Goal: Task Accomplishment & Management: Use online tool/utility

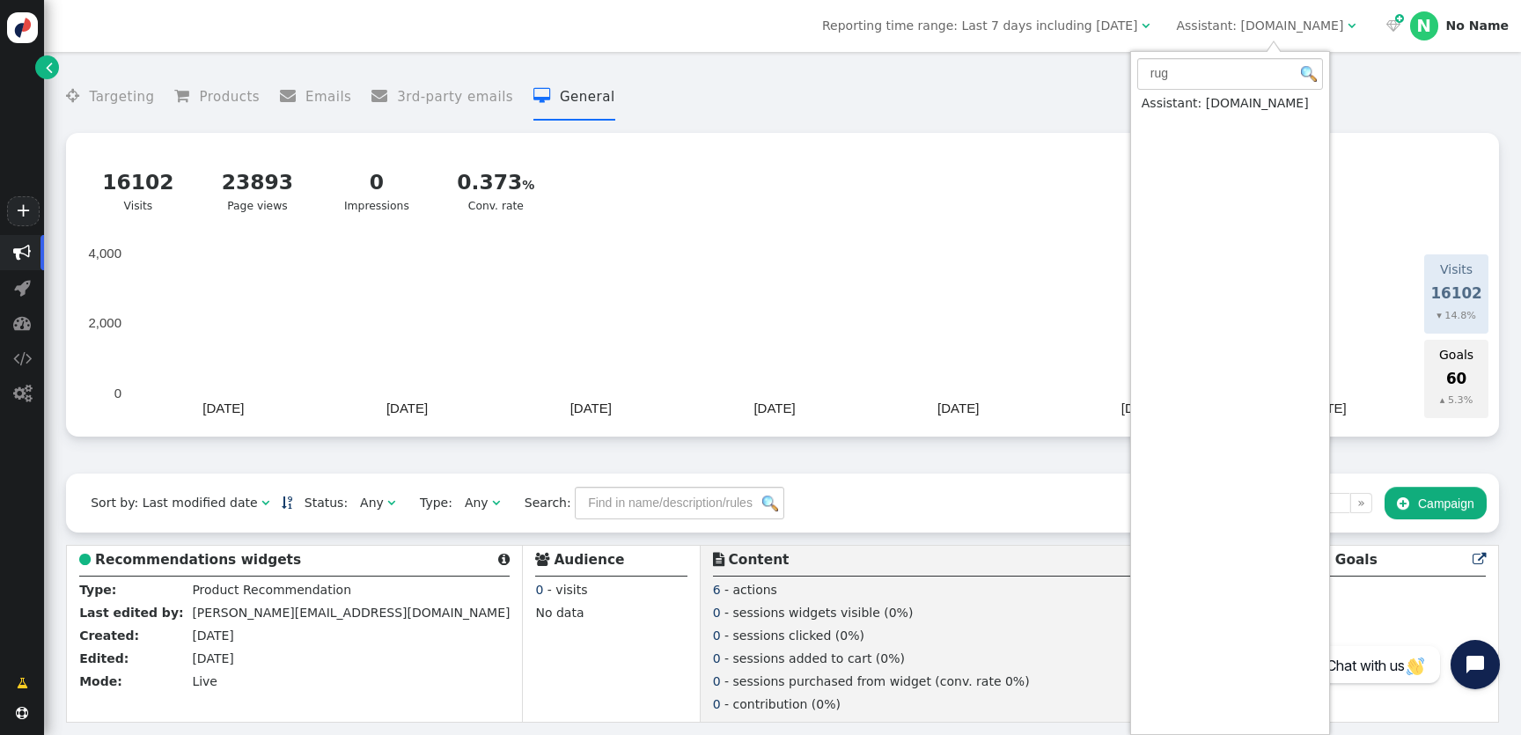
type input "rug"
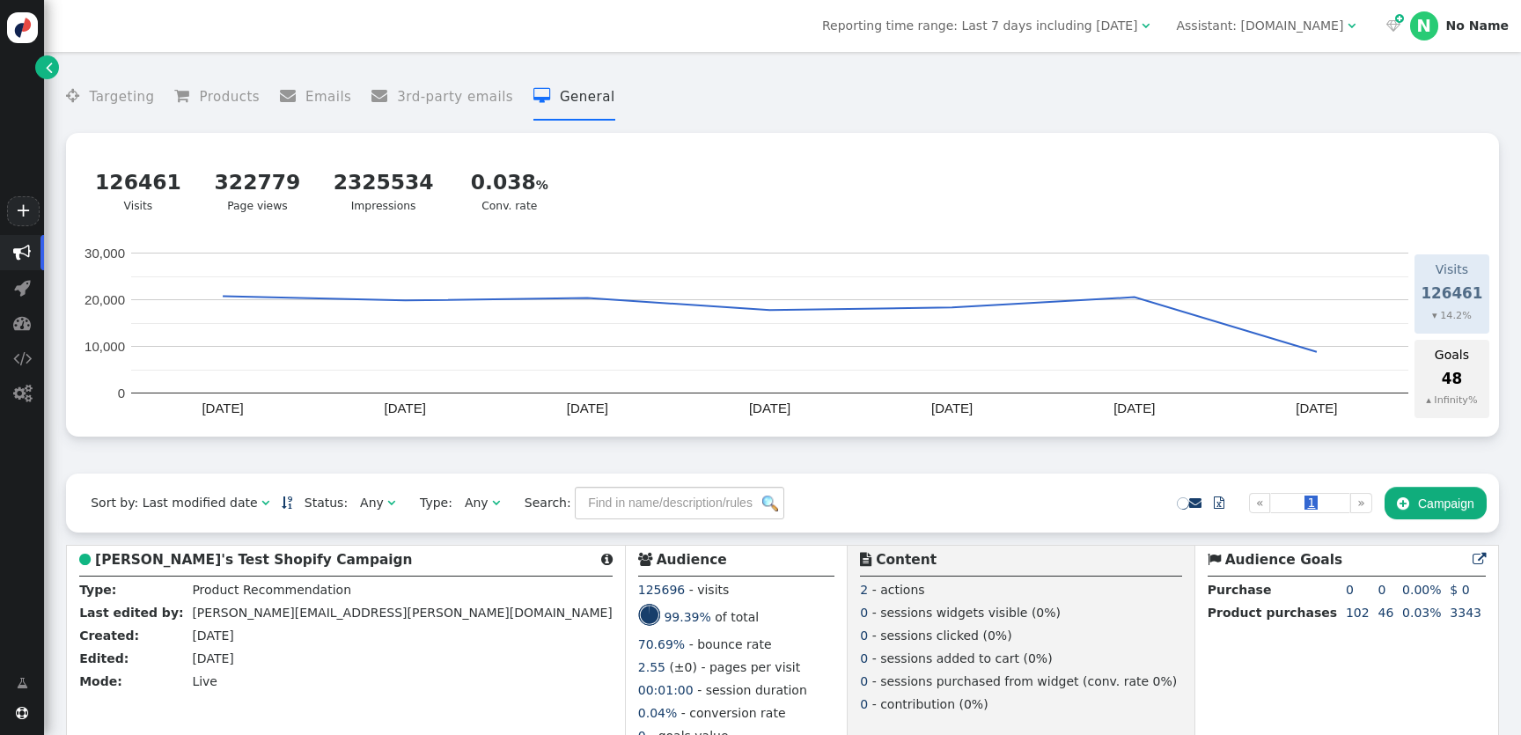
scroll to position [129, 0]
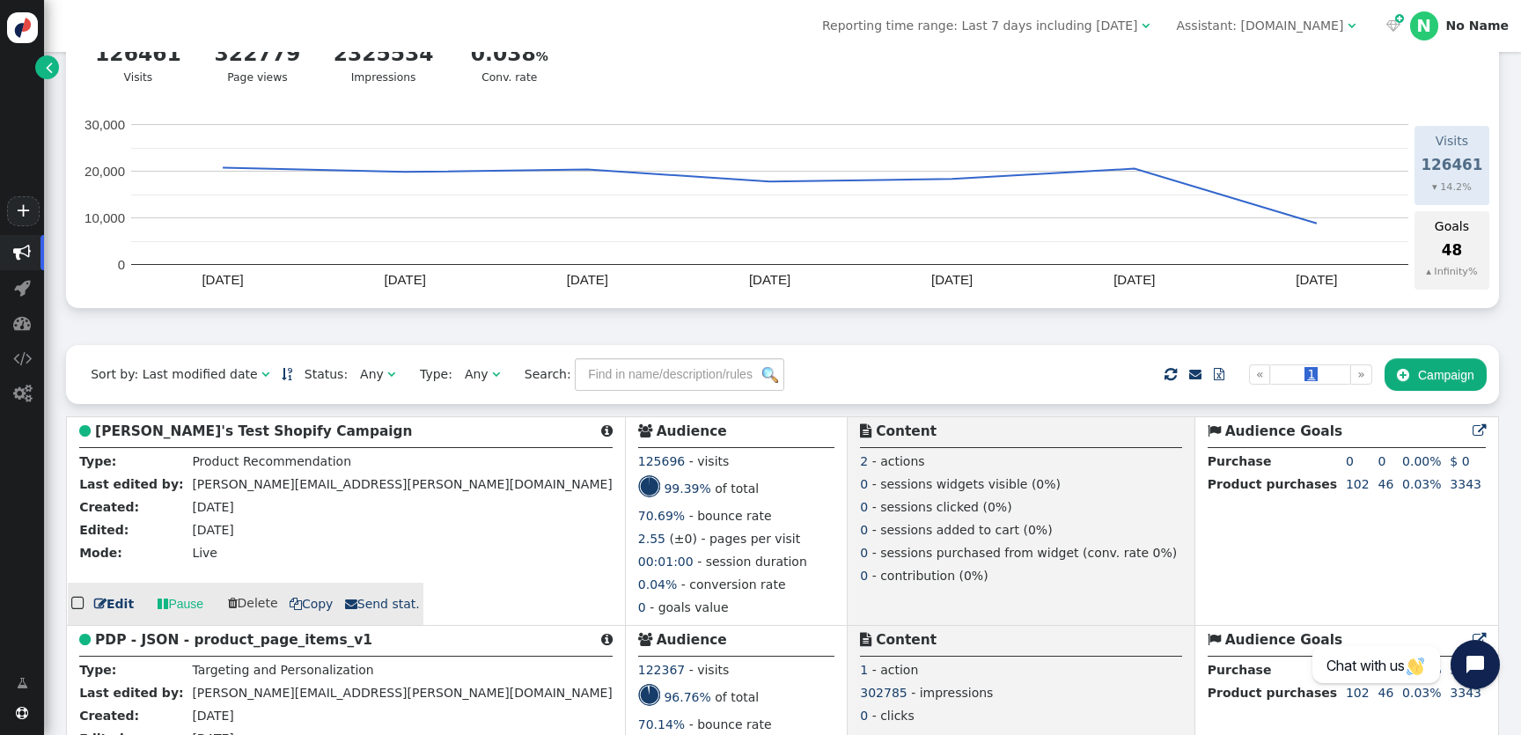
click at [155, 439] on b "[PERSON_NAME]'s Test Shopify Campaign" at bounding box center [253, 431] width 317 height 16
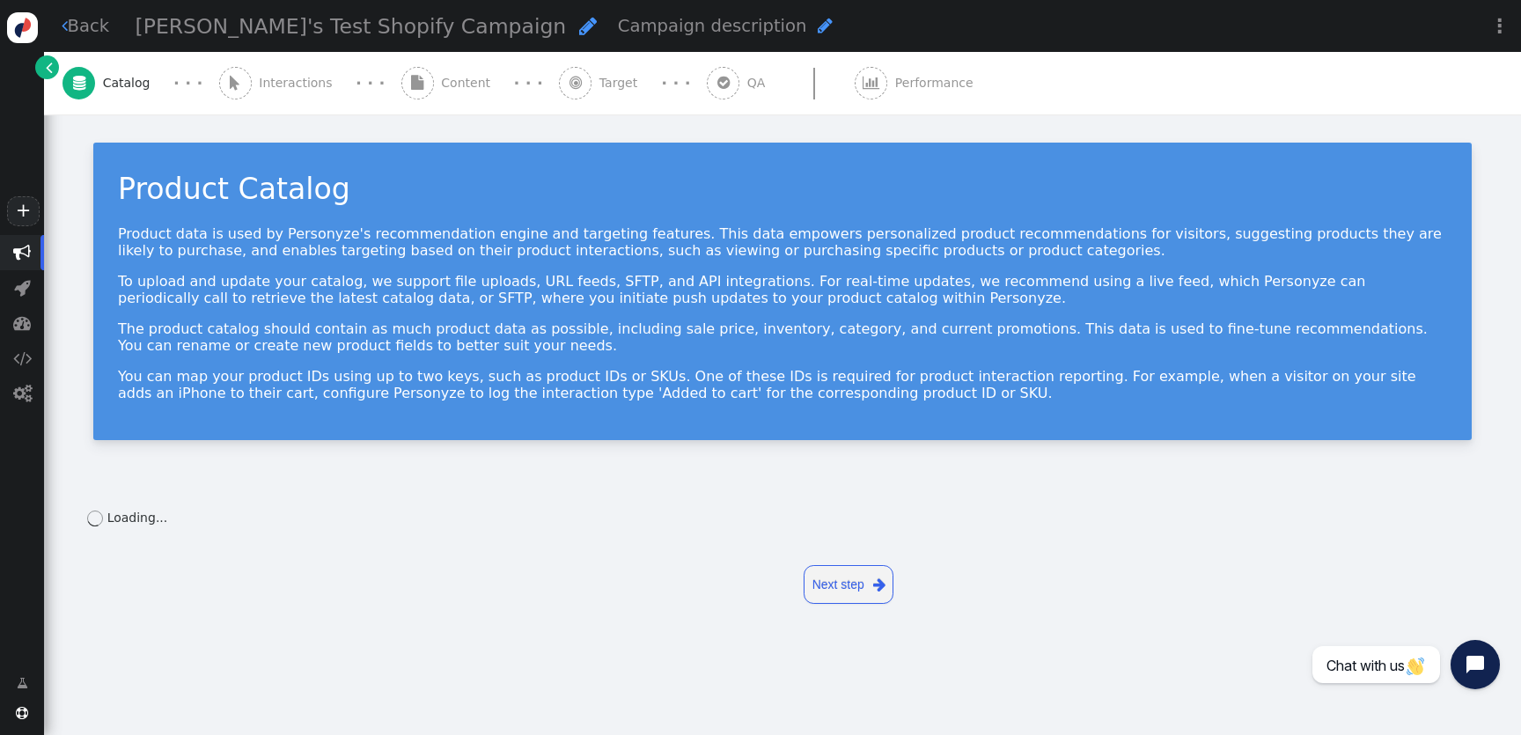
click at [261, 91] on span "Interactions" at bounding box center [299, 83] width 81 height 18
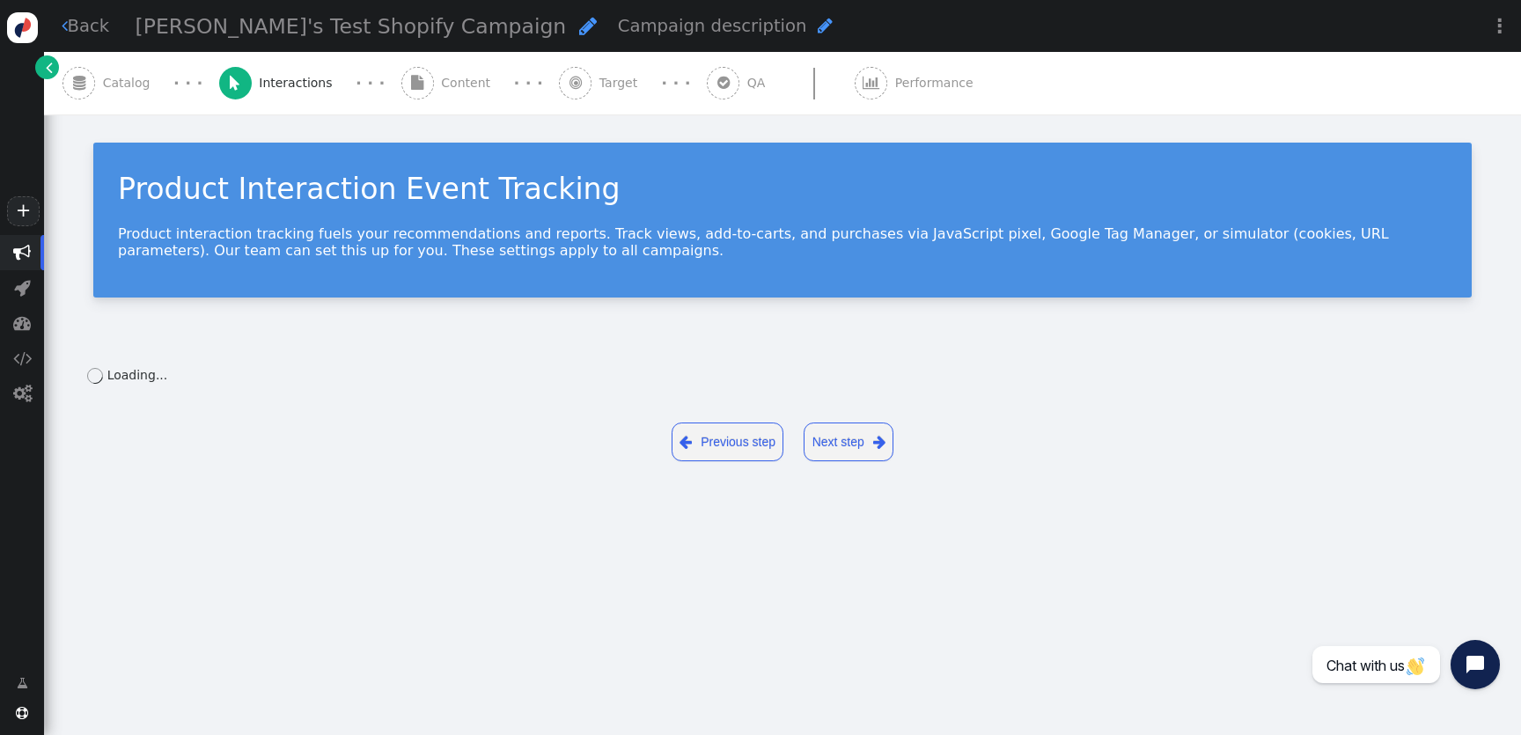
click at [411, 83] on span "" at bounding box center [417, 83] width 12 height 14
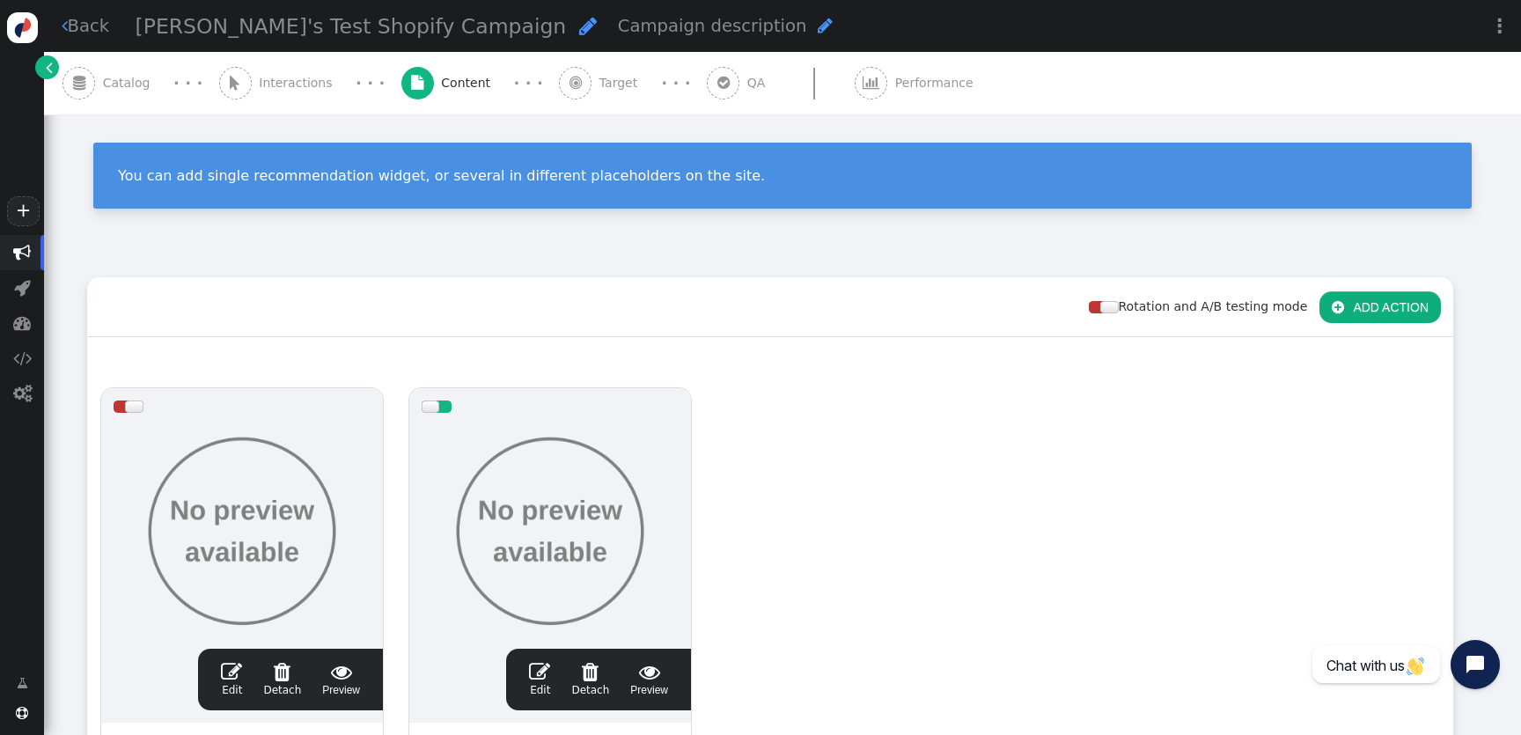
click at [707, 64] on div " QA" at bounding box center [740, 83] width 66 height 63
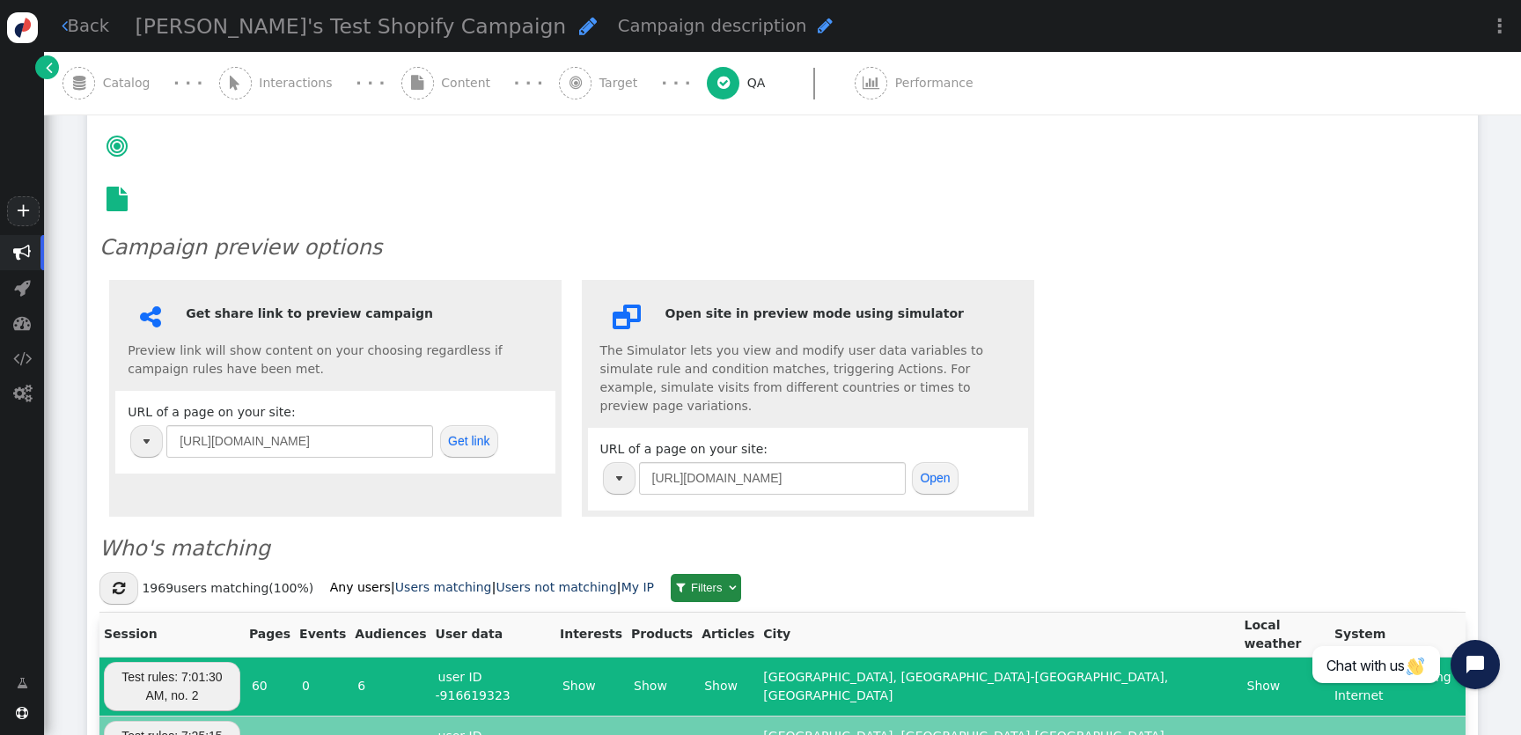
scroll to position [288, 0]
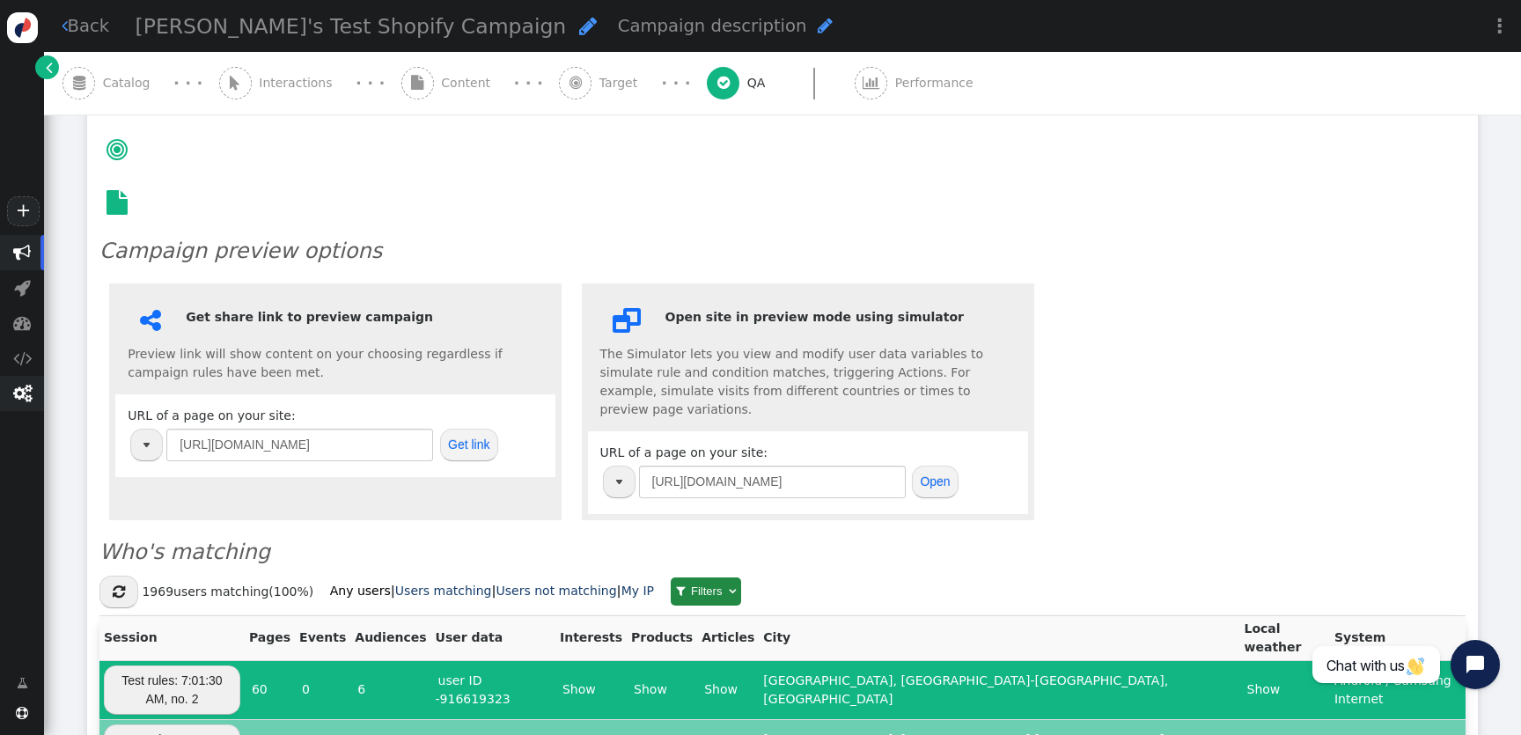
click at [32, 394] on span "" at bounding box center [22, 393] width 44 height 35
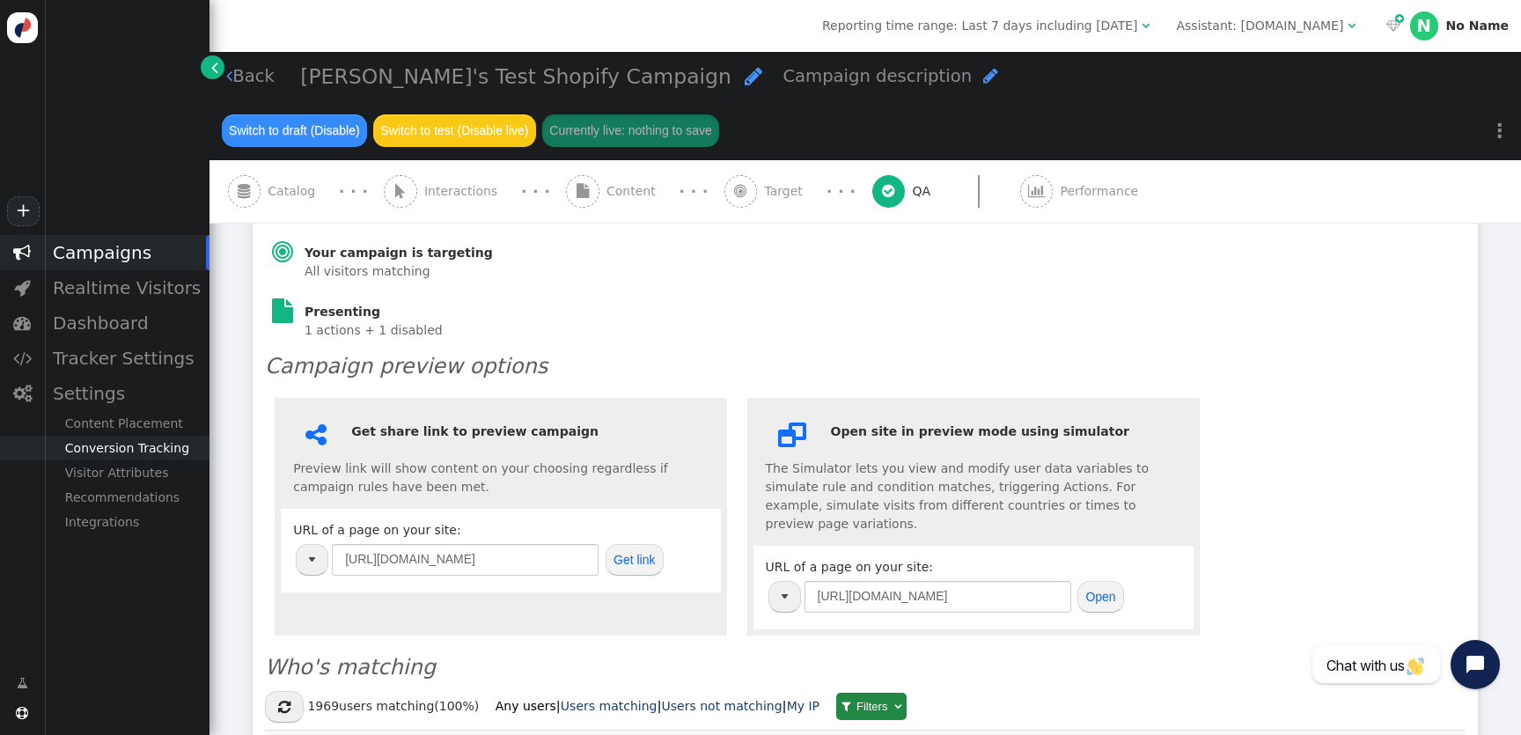
scroll to position [357, 0]
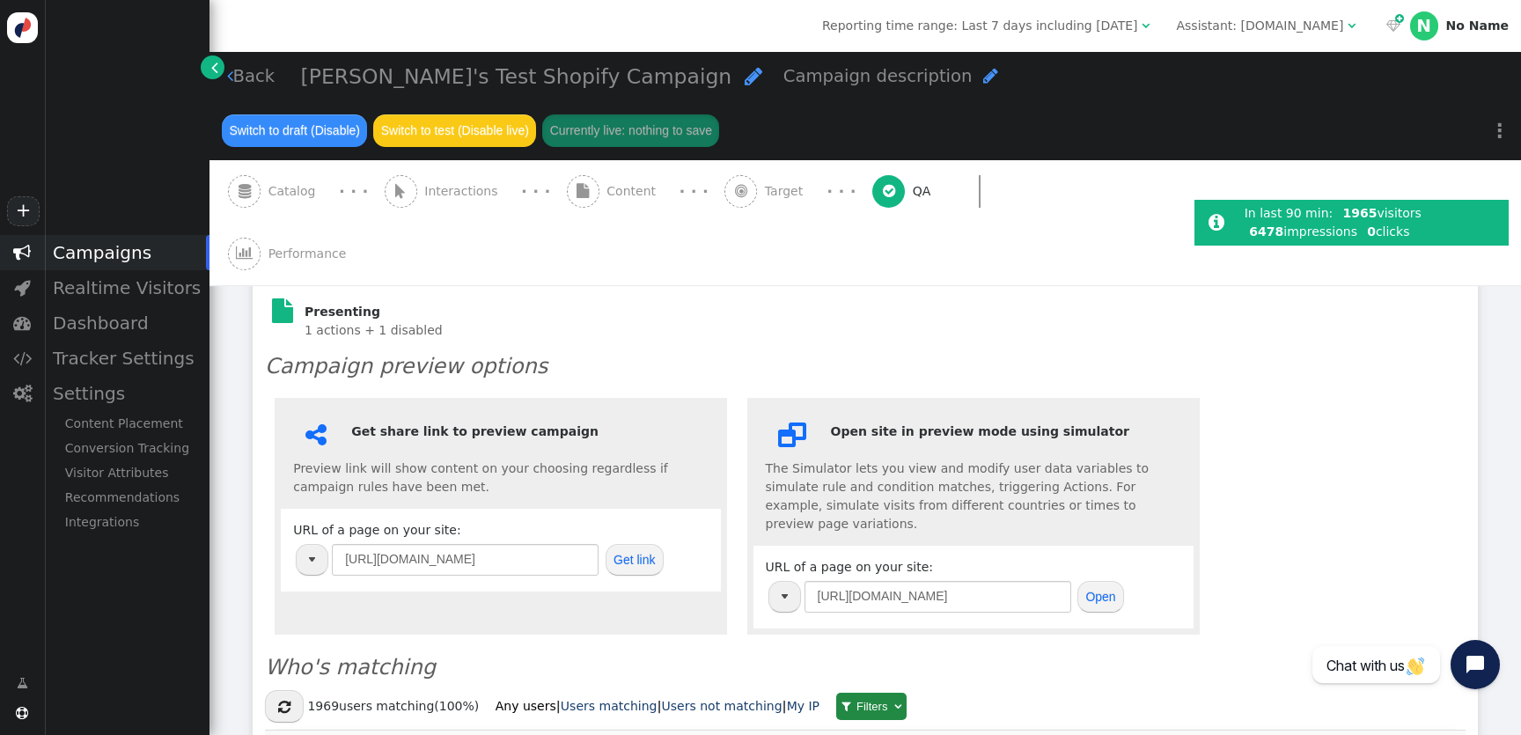
click at [141, 257] on div "Campaigns" at bounding box center [127, 252] width 166 height 35
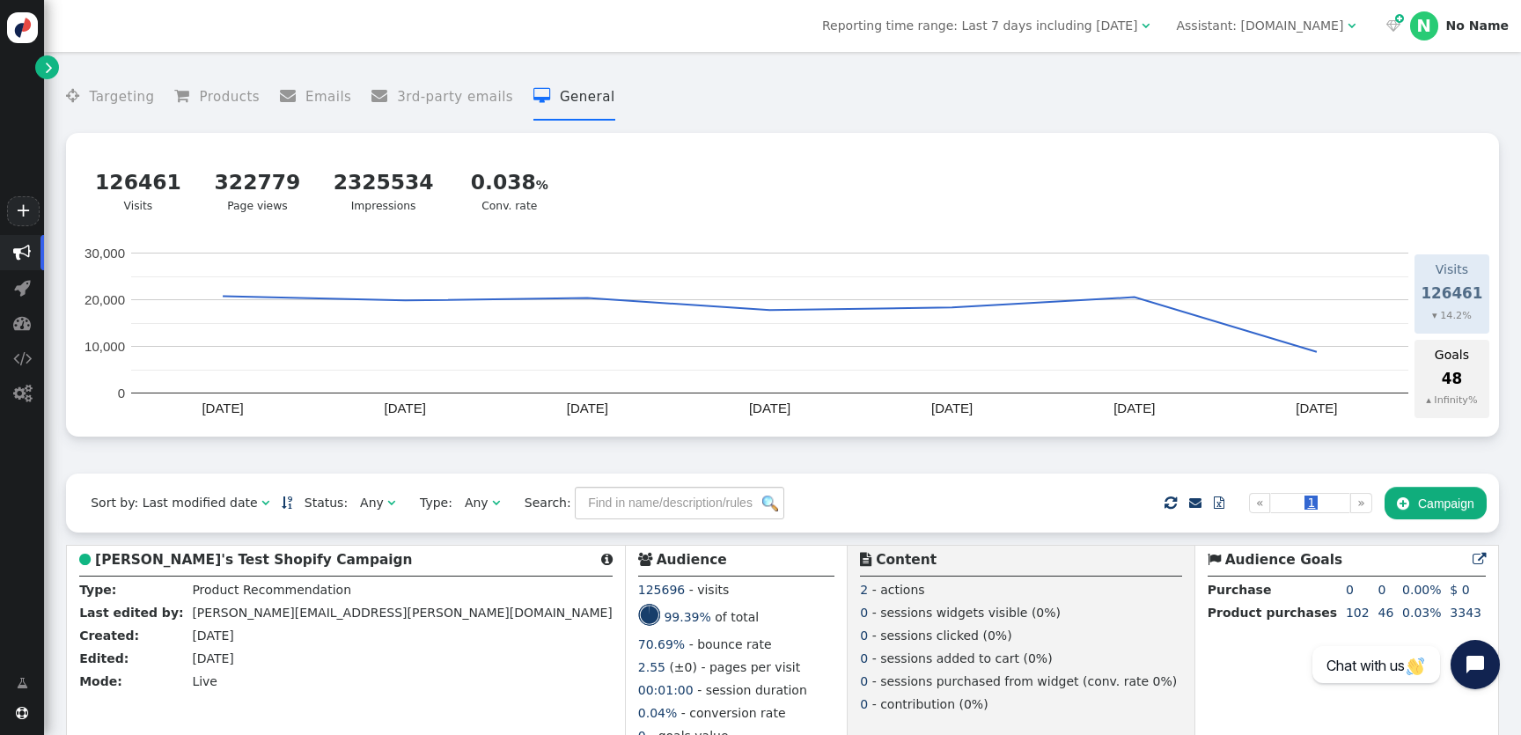
click at [1138, 25] on span "Reporting time range: Last 7 days including [DATE]" at bounding box center [979, 25] width 315 height 14
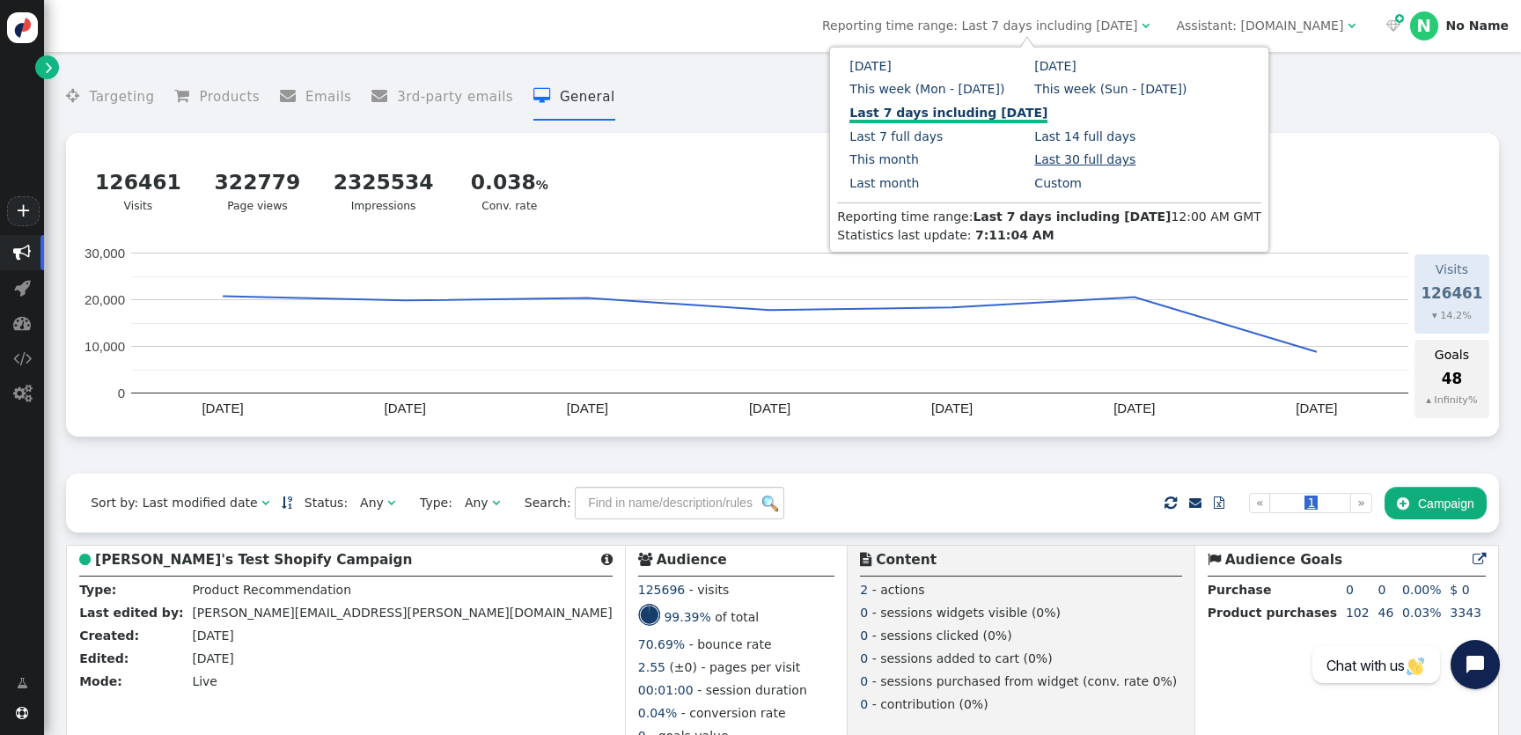
click at [1086, 164] on link "Last 30 full days" at bounding box center [1085, 159] width 101 height 14
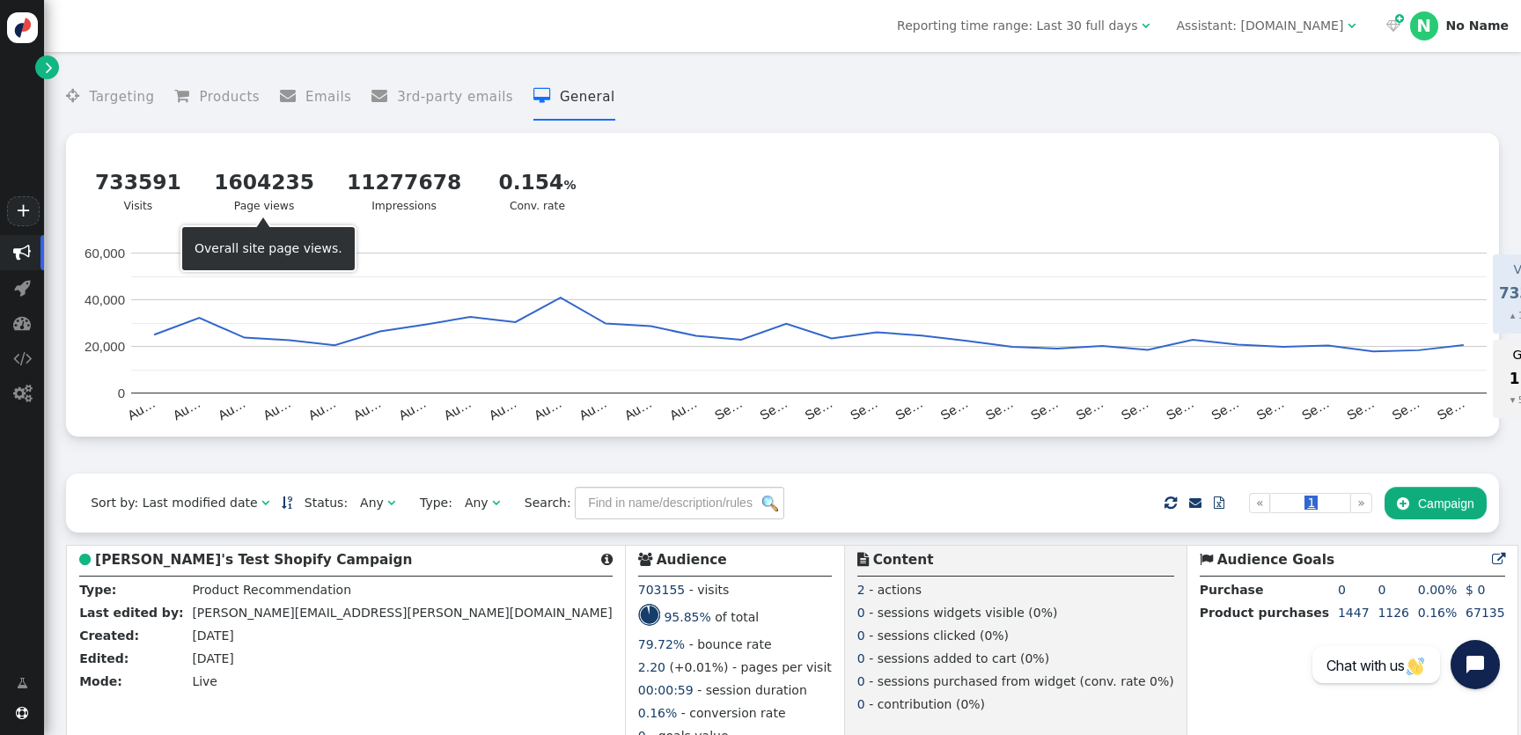
click at [255, 186] on div "1604235" at bounding box center [264, 182] width 100 height 31
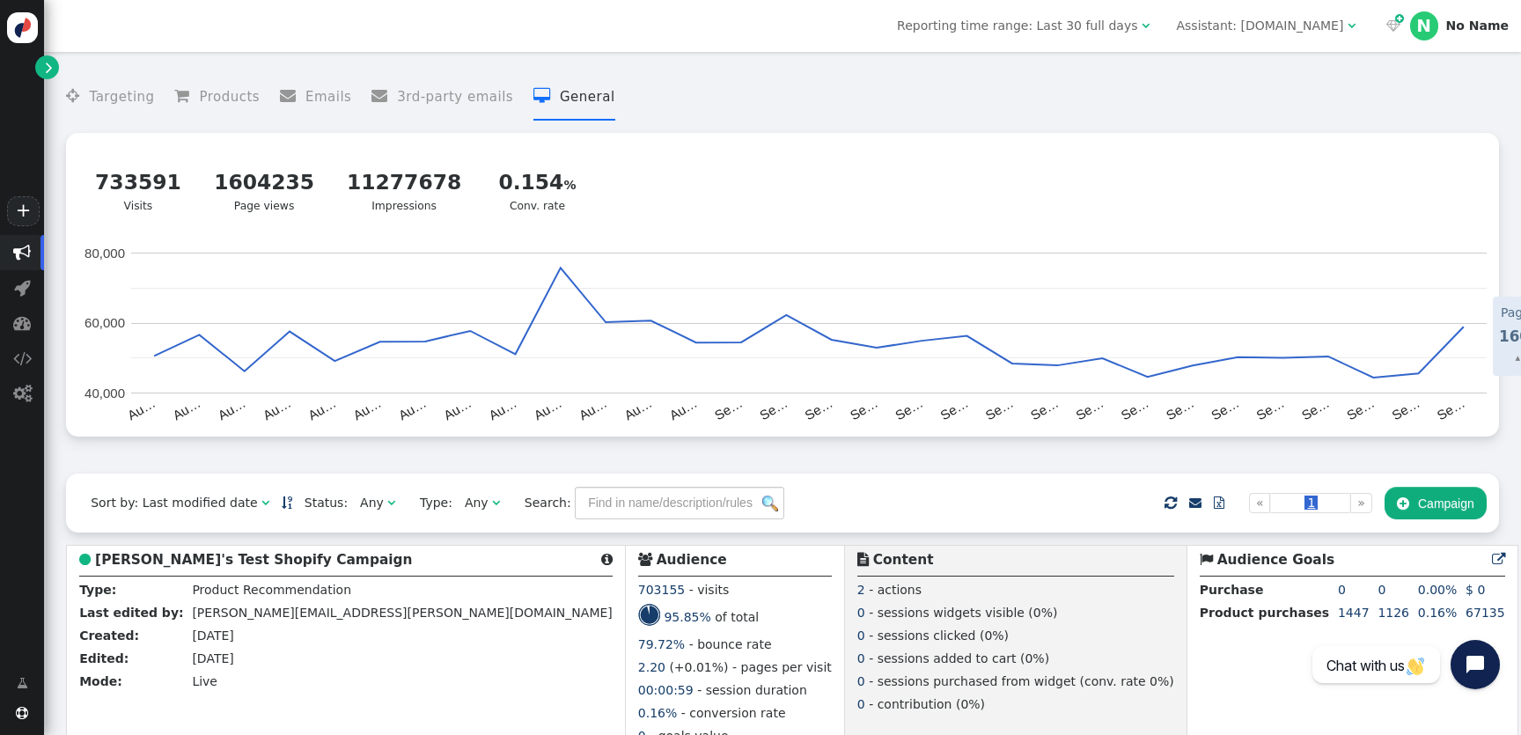
drag, startPoint x: 229, startPoint y: 187, endPoint x: 239, endPoint y: 188, distance: 10.6
drag, startPoint x: 228, startPoint y: 189, endPoint x: 829, endPoint y: 144, distance: 602.1
click at [277, 568] on b "[PERSON_NAME]'s Test Shopify Campaign" at bounding box center [253, 560] width 317 height 16
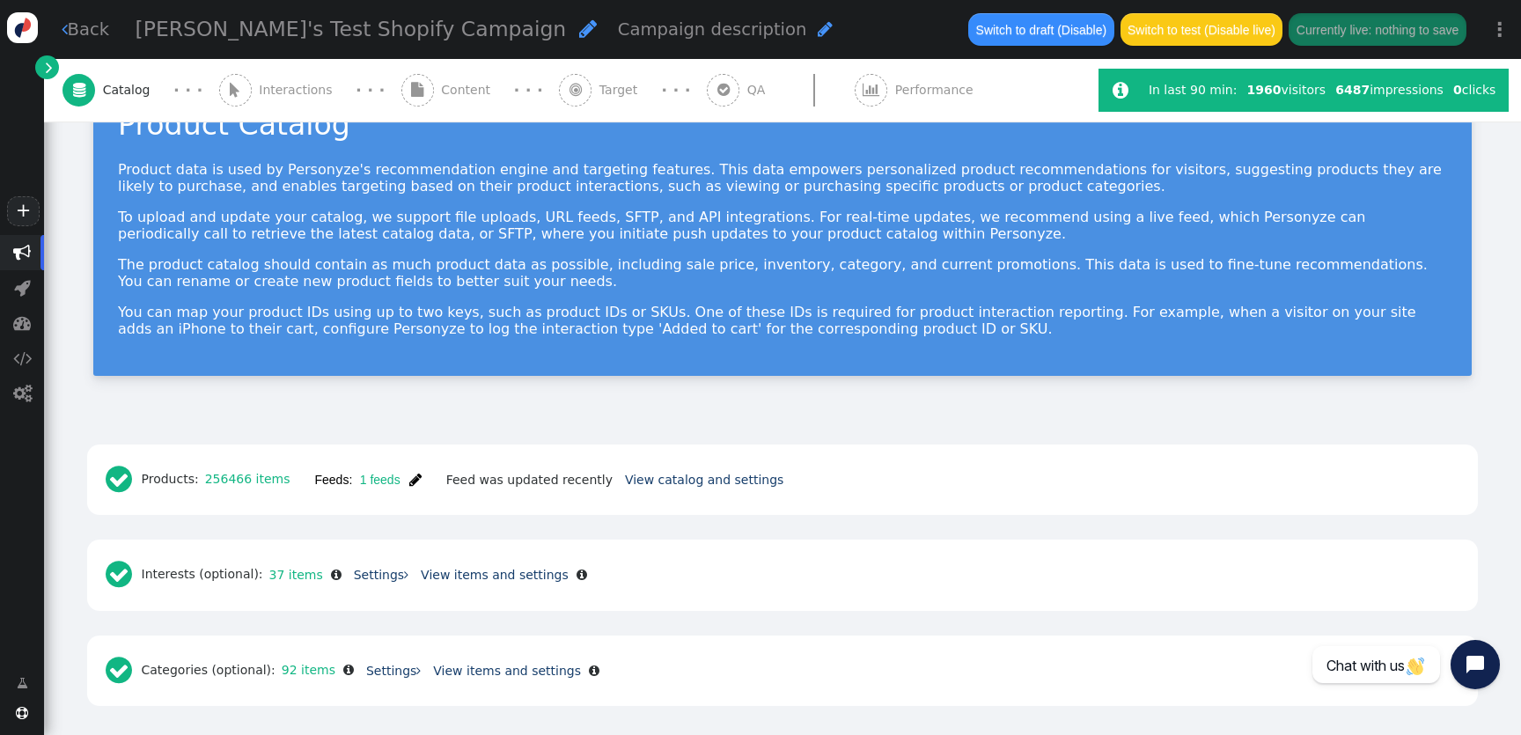
scroll to position [62, 0]
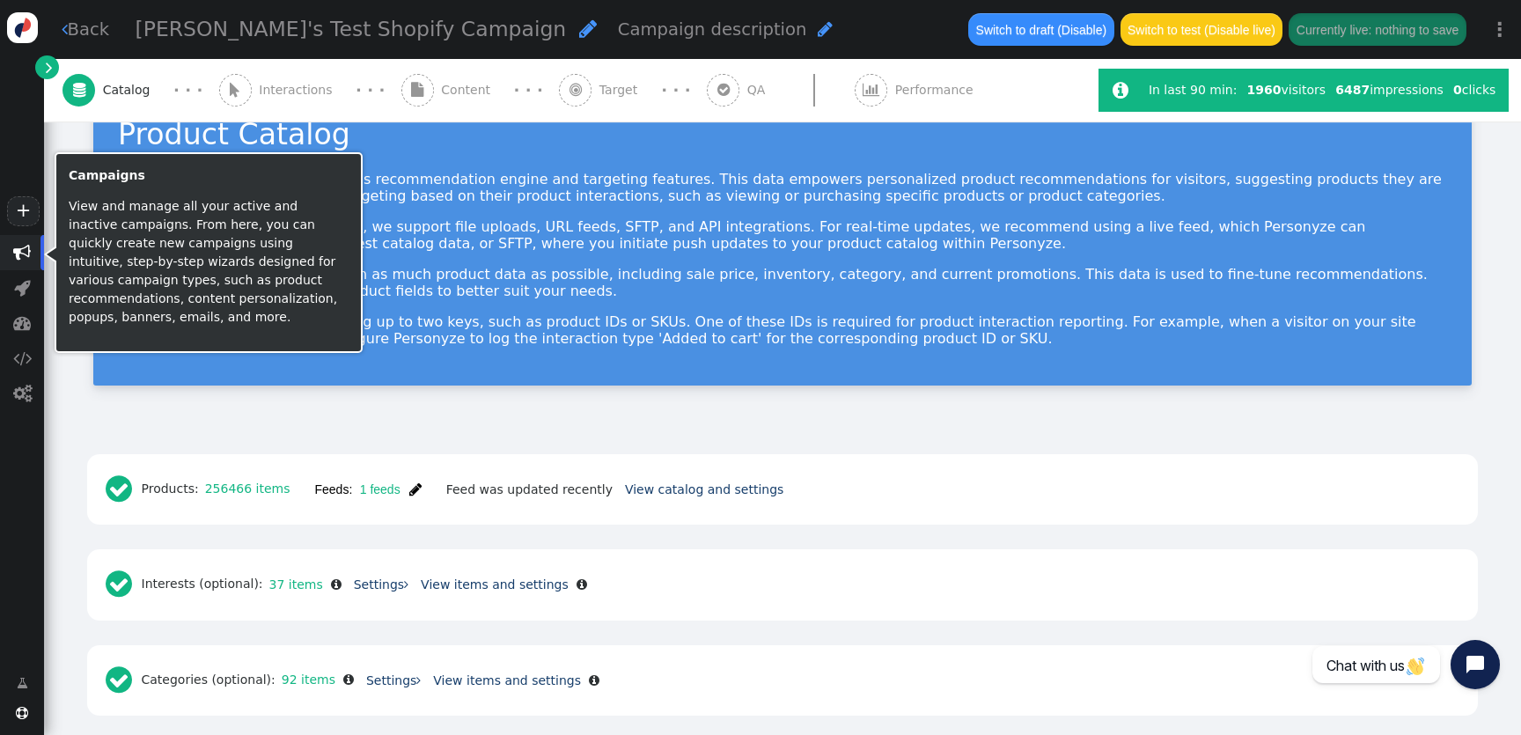
click at [26, 254] on span "" at bounding box center [22, 253] width 18 height 18
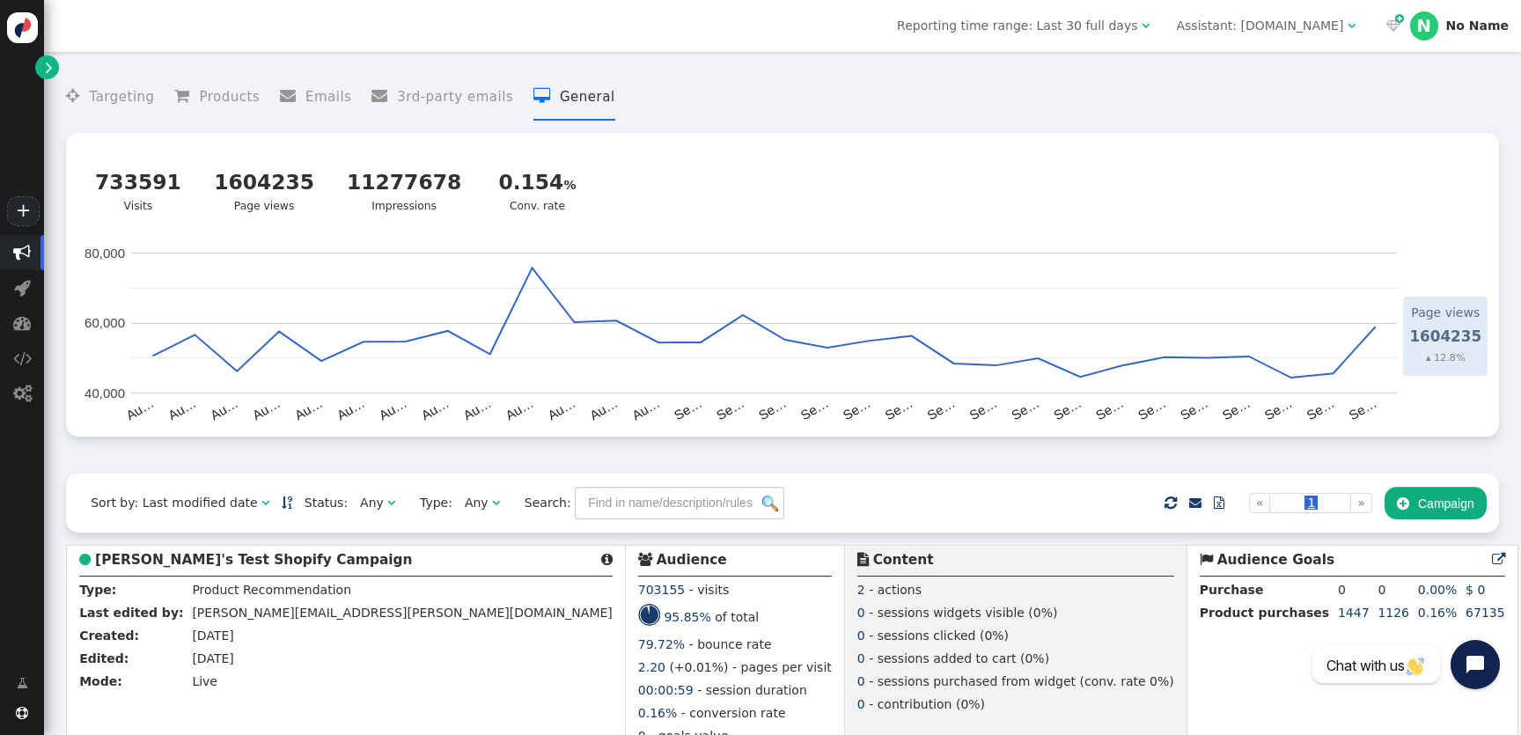
click at [53, 67] on link "" at bounding box center [47, 67] width 24 height 24
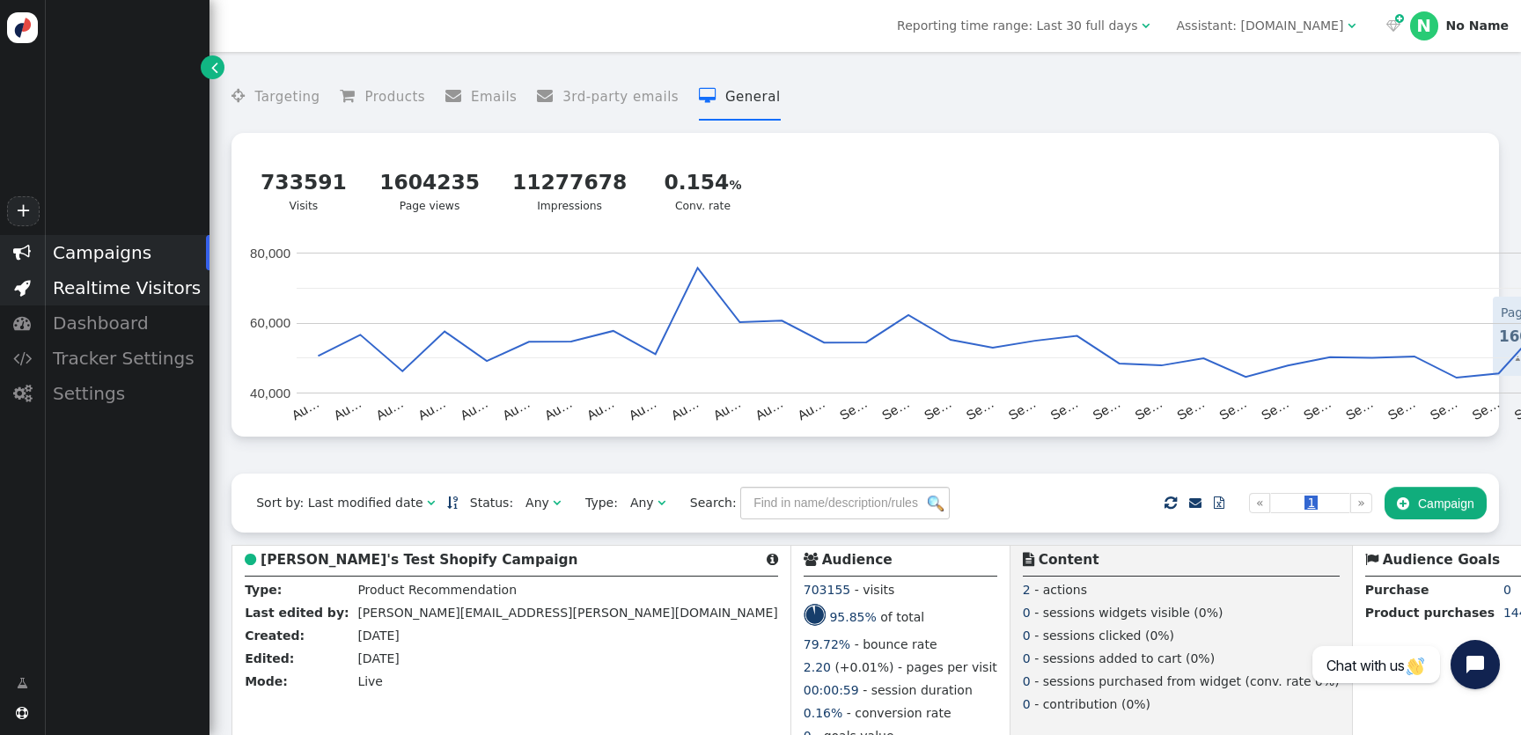
click at [120, 294] on div "Realtime Visitors" at bounding box center [127, 287] width 166 height 35
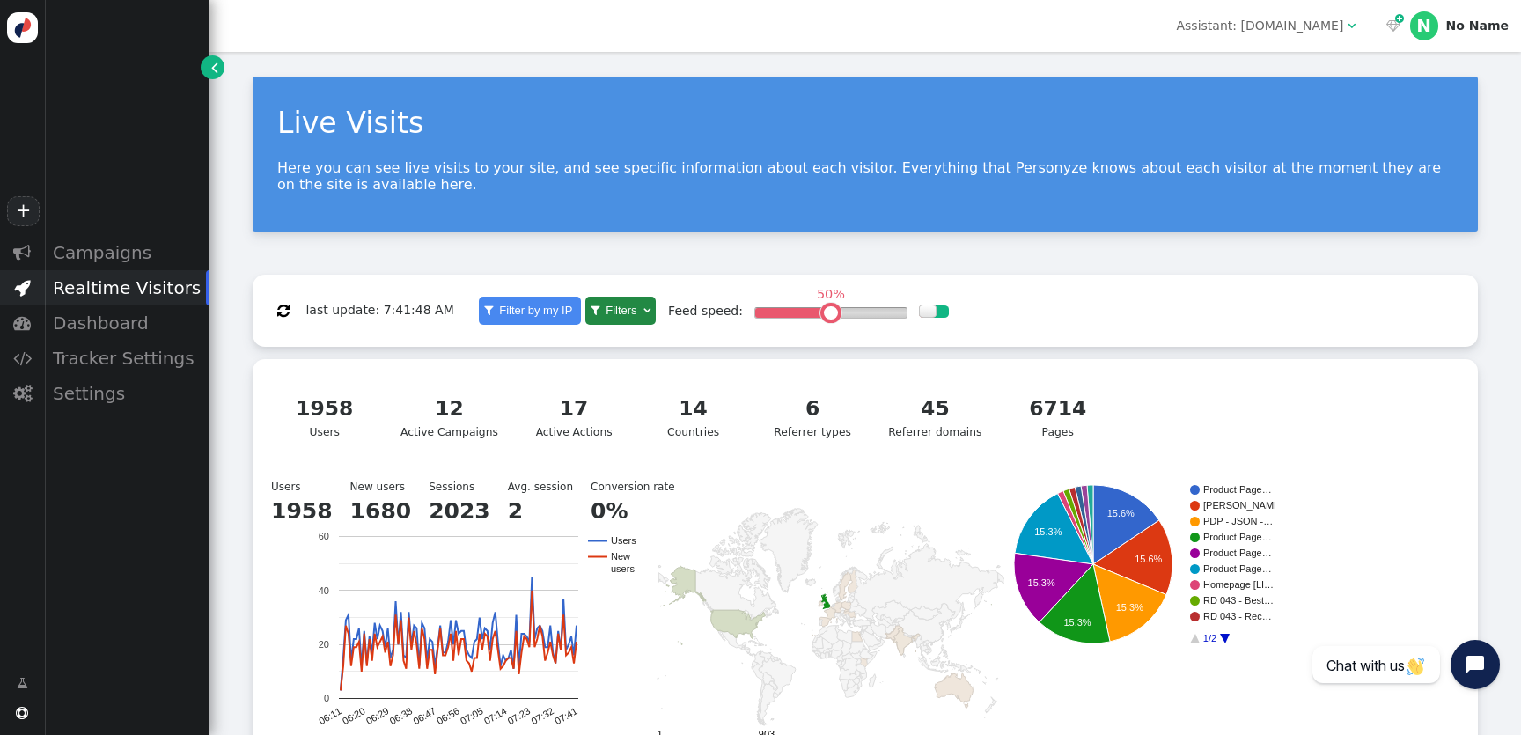
click at [758, 313] on div "50% " at bounding box center [831, 313] width 152 height 10
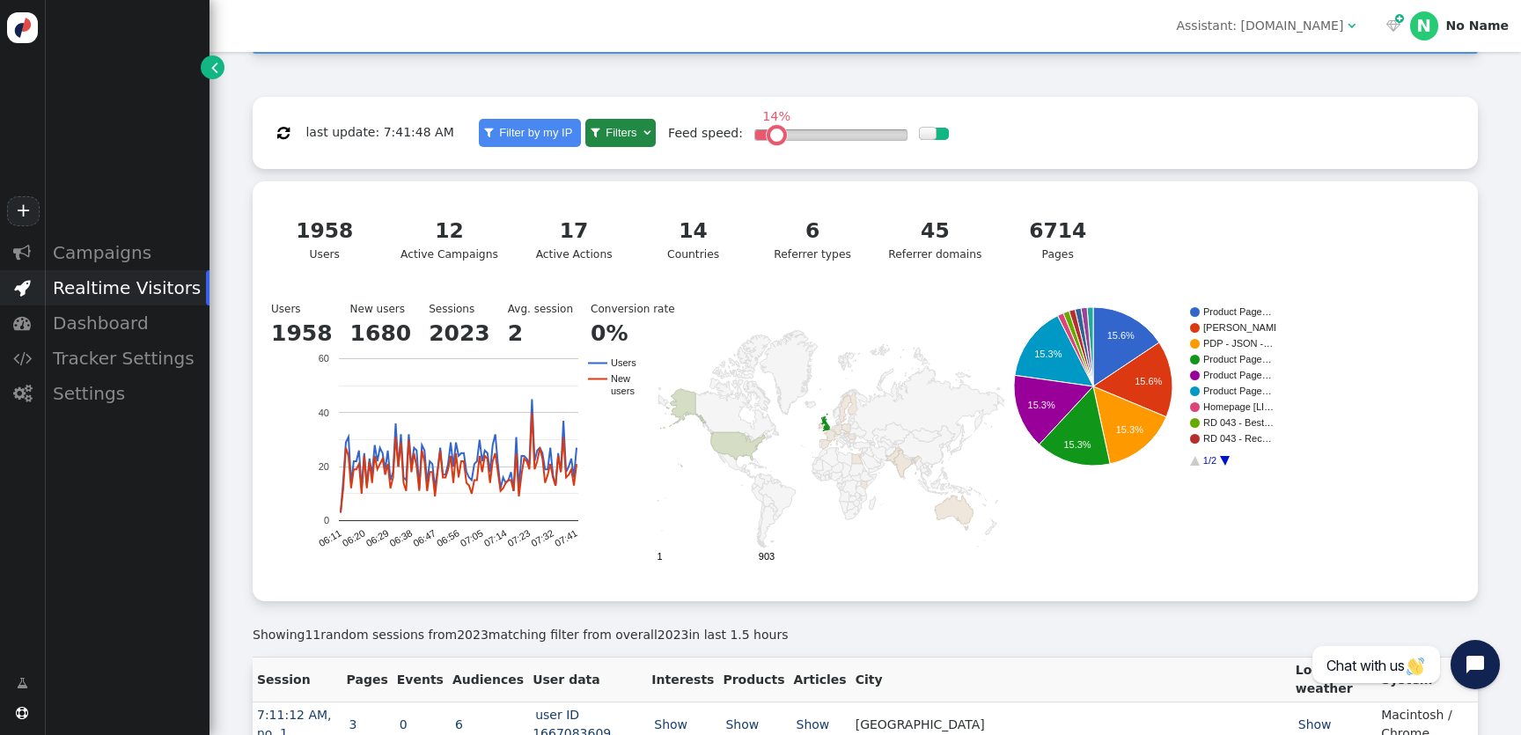
scroll to position [431, 0]
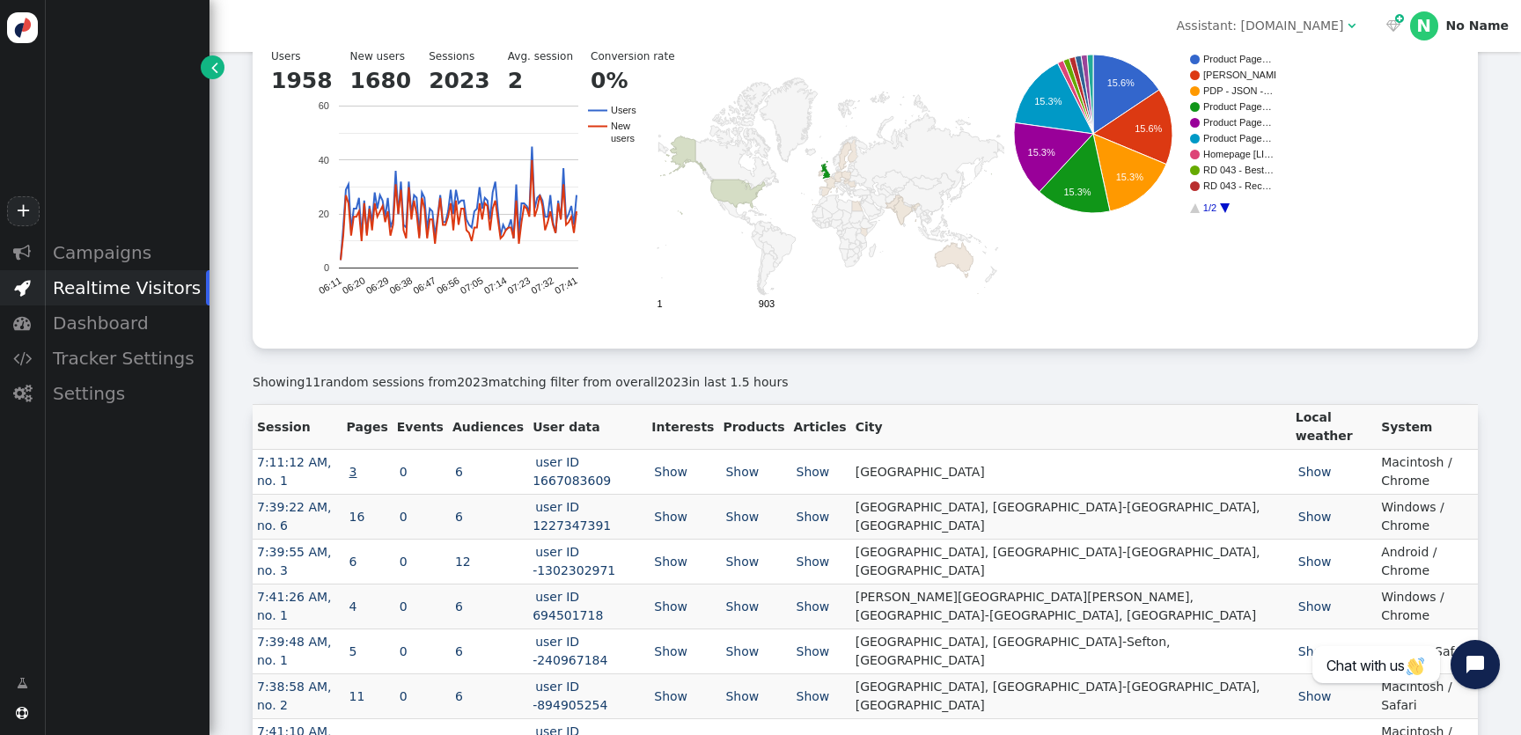
click at [360, 465] on link "3" at bounding box center [353, 472] width 13 height 14
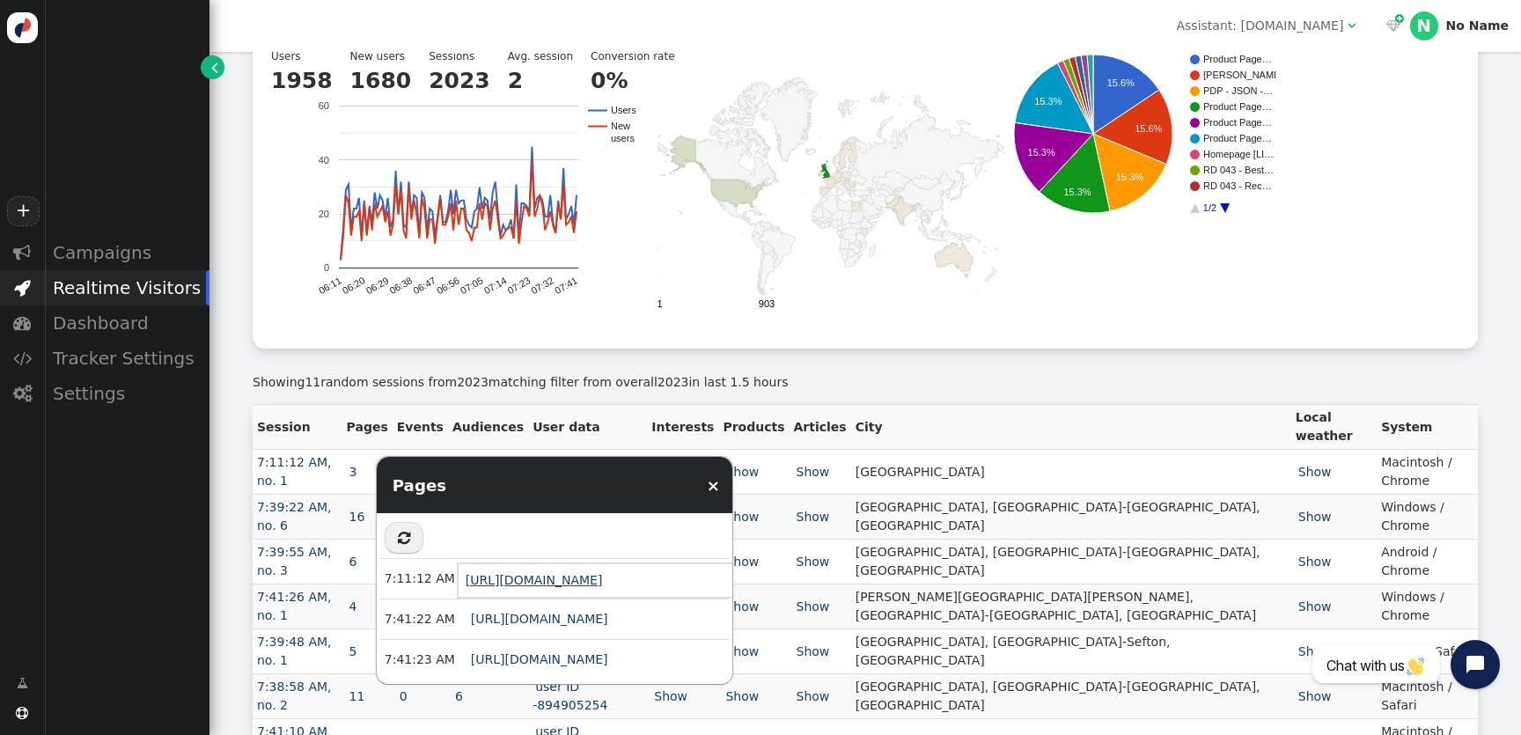
click at [603, 576] on link "[URL][DOMAIN_NAME]" at bounding box center [534, 580] width 137 height 14
